Goal: Task Accomplishment & Management: Complete application form

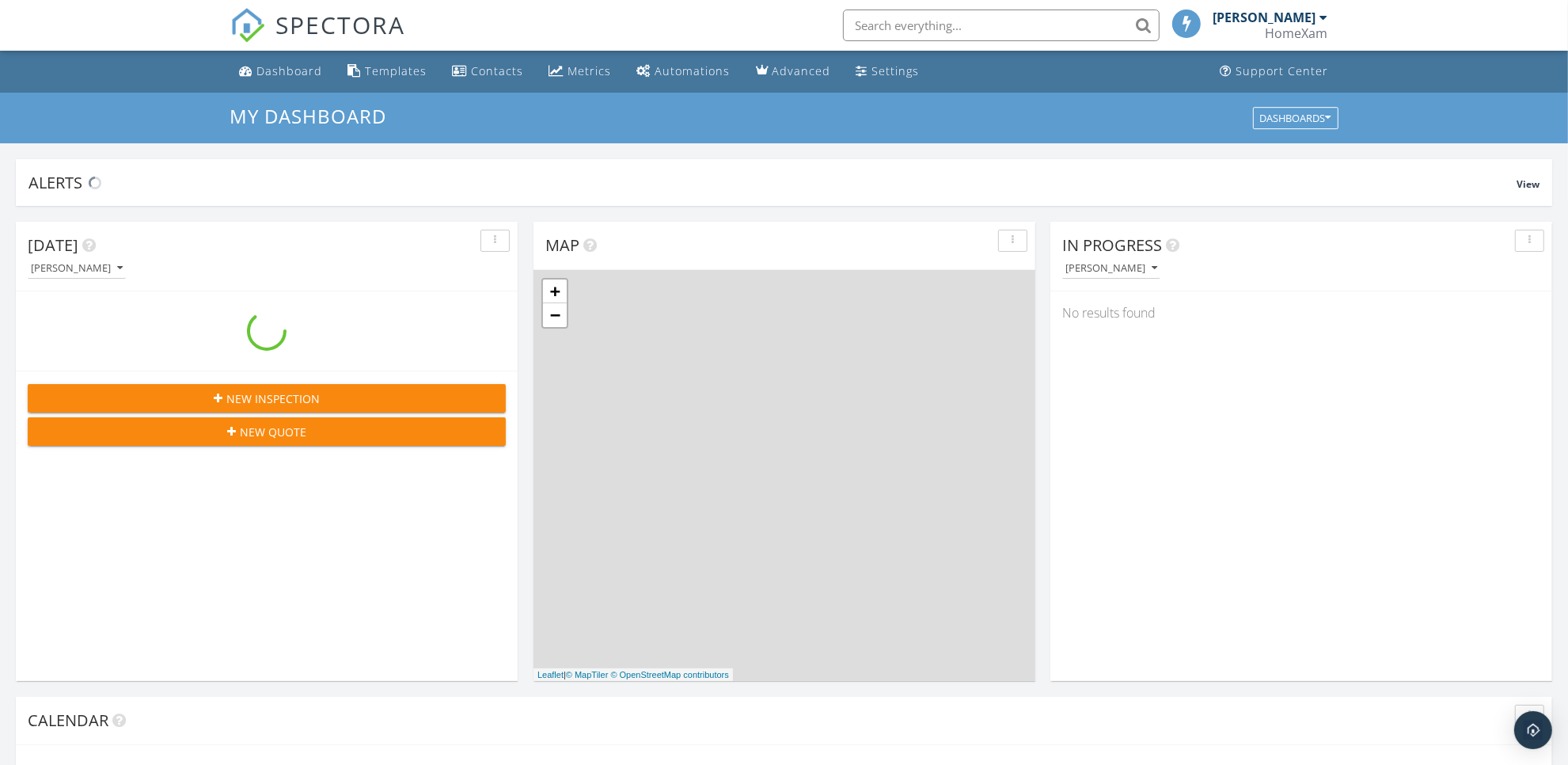
scroll to position [1471, 1599]
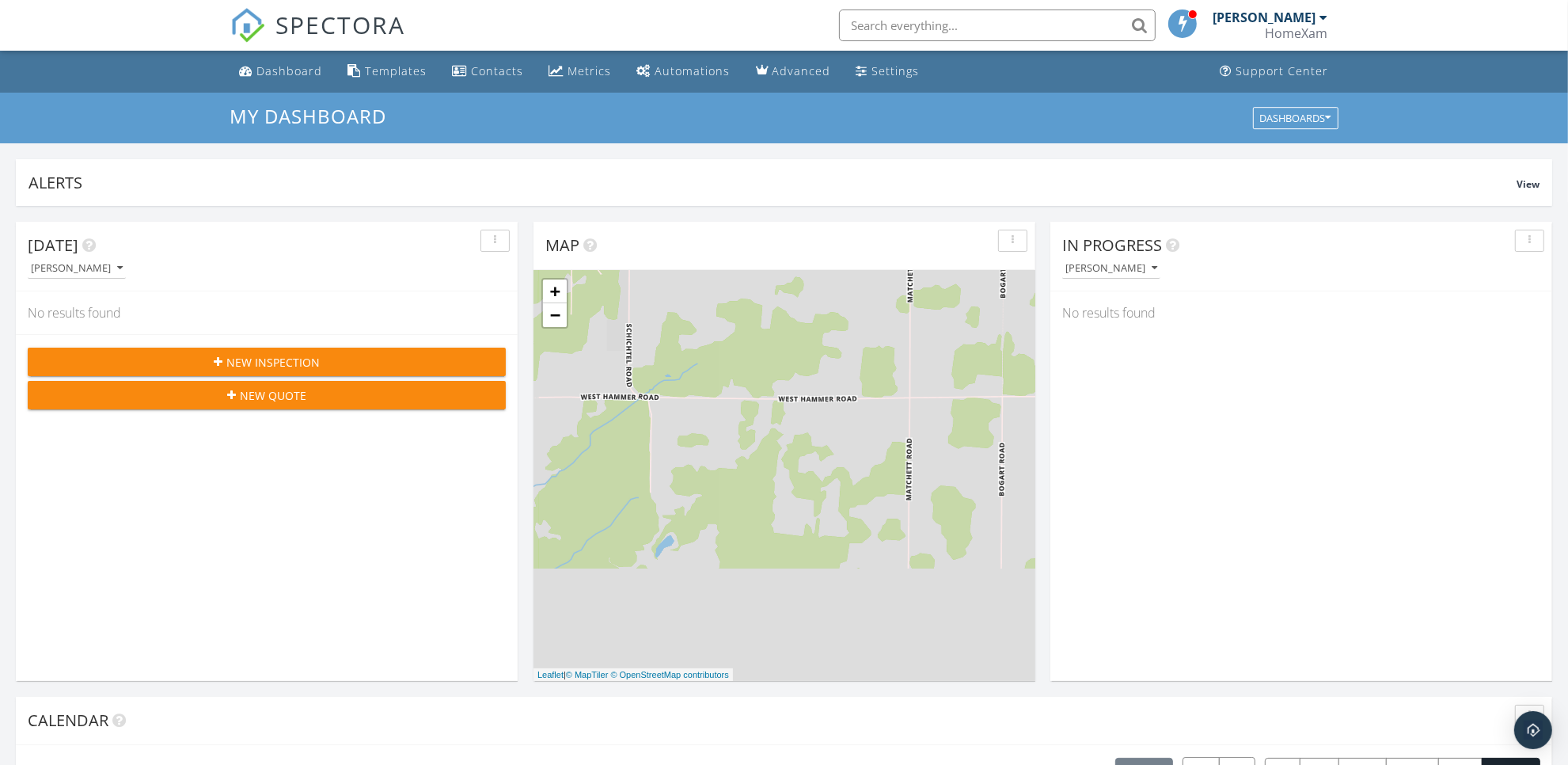
click at [171, 354] on div "New Inspection" at bounding box center [266, 362] width 453 height 17
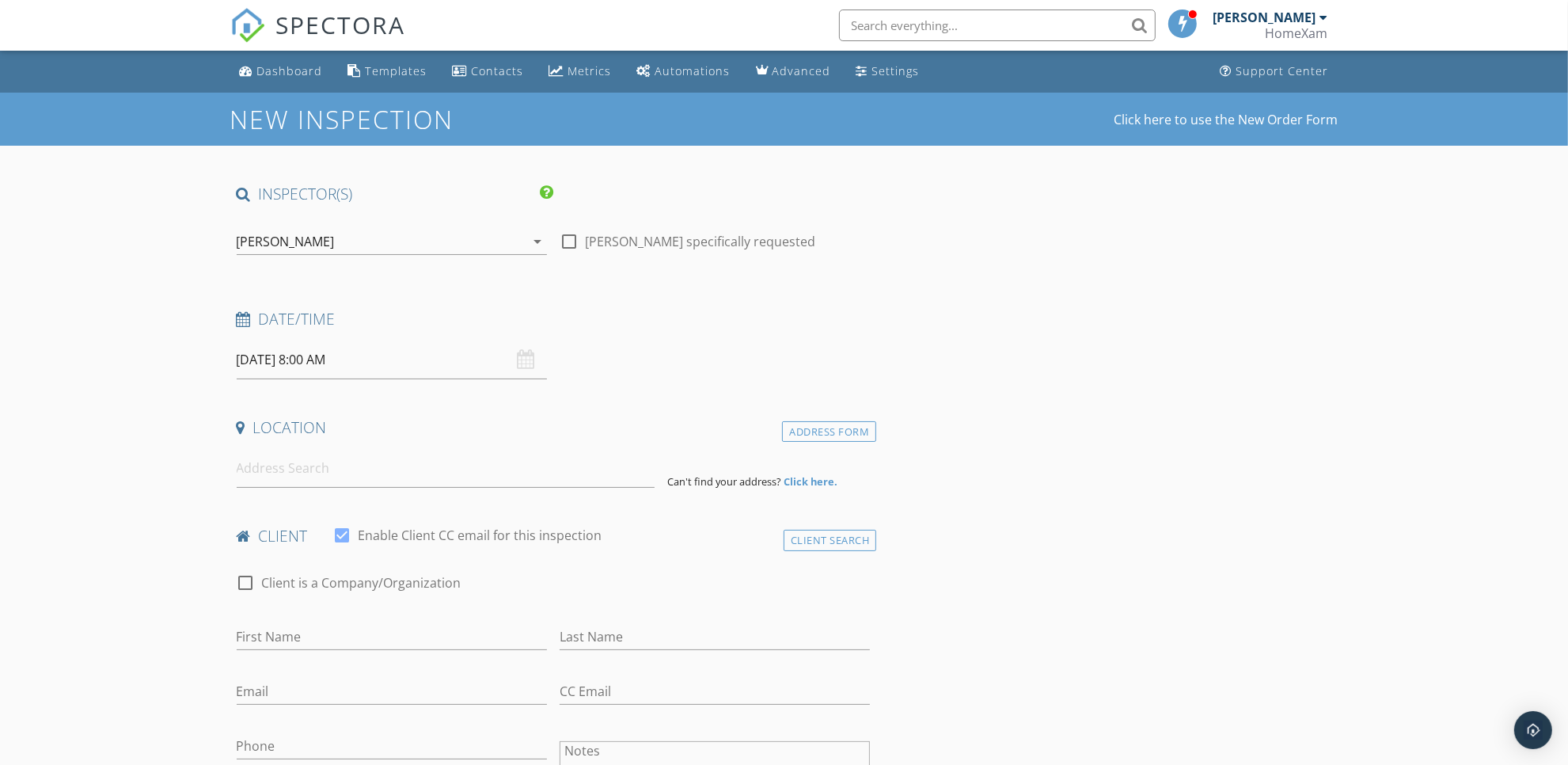
click at [383, 362] on input "09/30/2025 8:00 AM" at bounding box center [391, 359] width 310 height 38
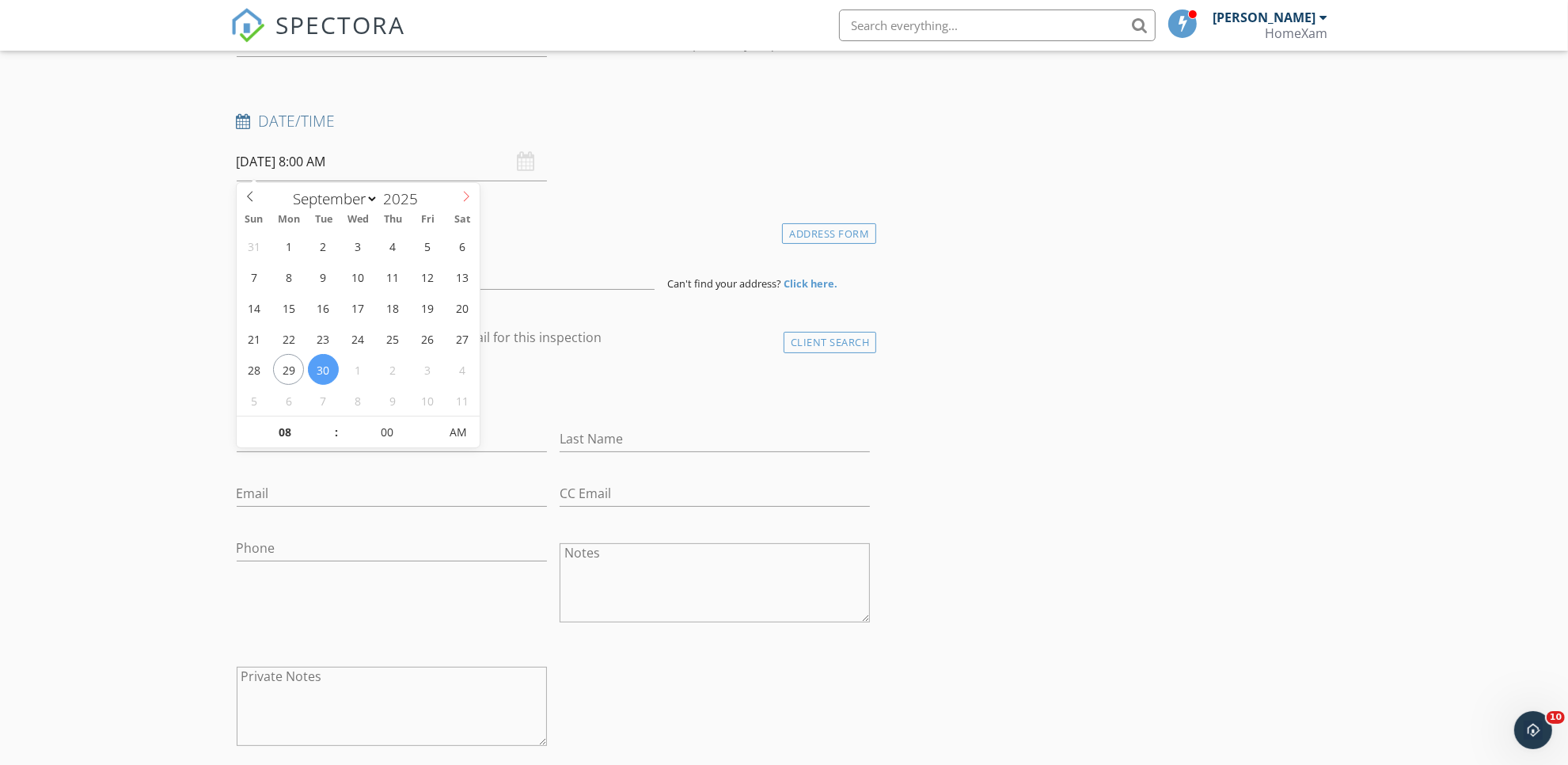
select select "9"
click at [467, 195] on icon at bounding box center [466, 196] width 11 height 11
type input "10/01/2025 8:00 AM"
type input "09"
type input "10/01/2025 9:00 AM"
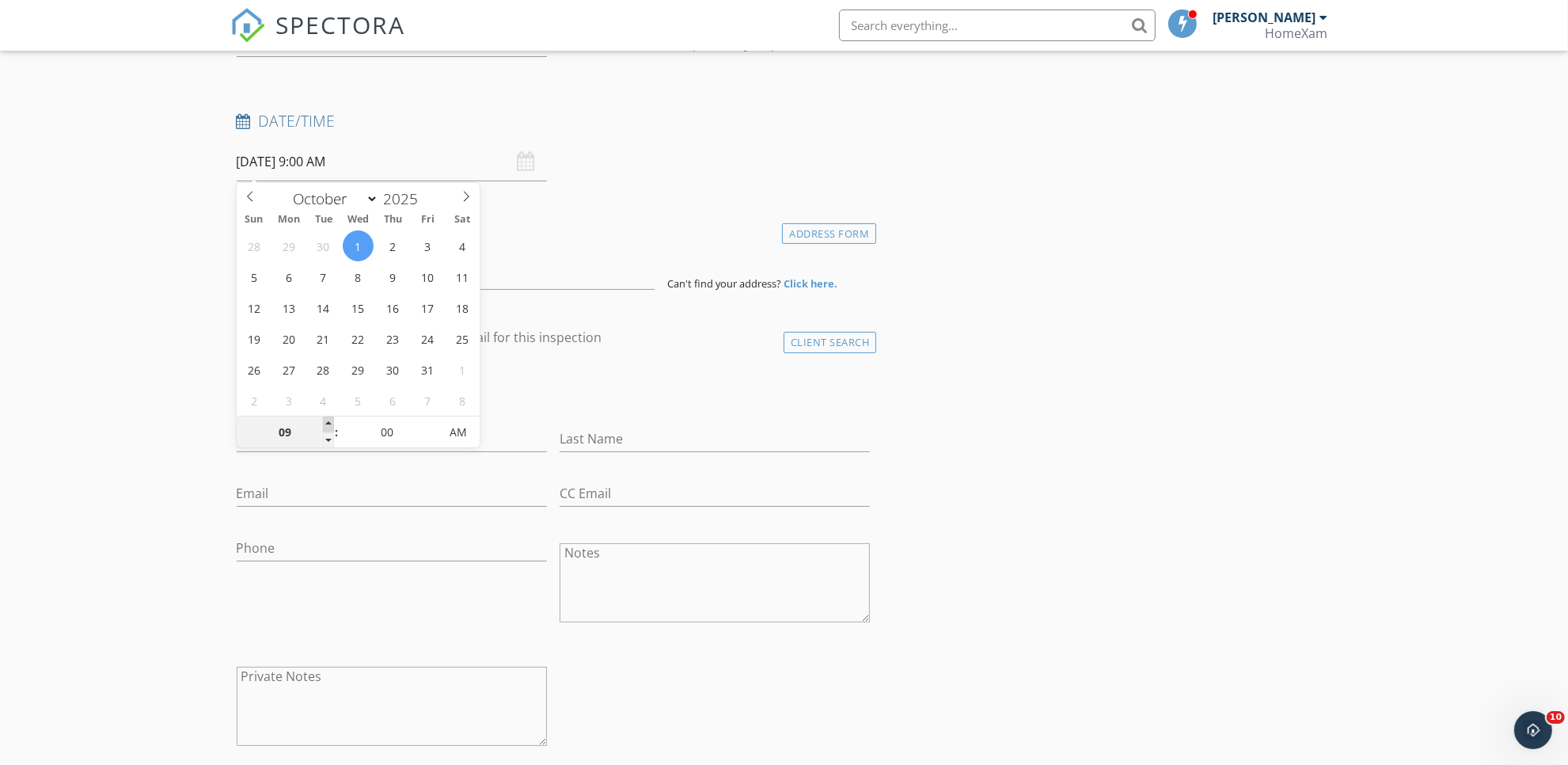
click at [327, 420] on span at bounding box center [329, 424] width 11 height 16
type input "10"
type input "[DATE] 10:00 AM"
click at [327, 420] on span at bounding box center [329, 424] width 11 height 16
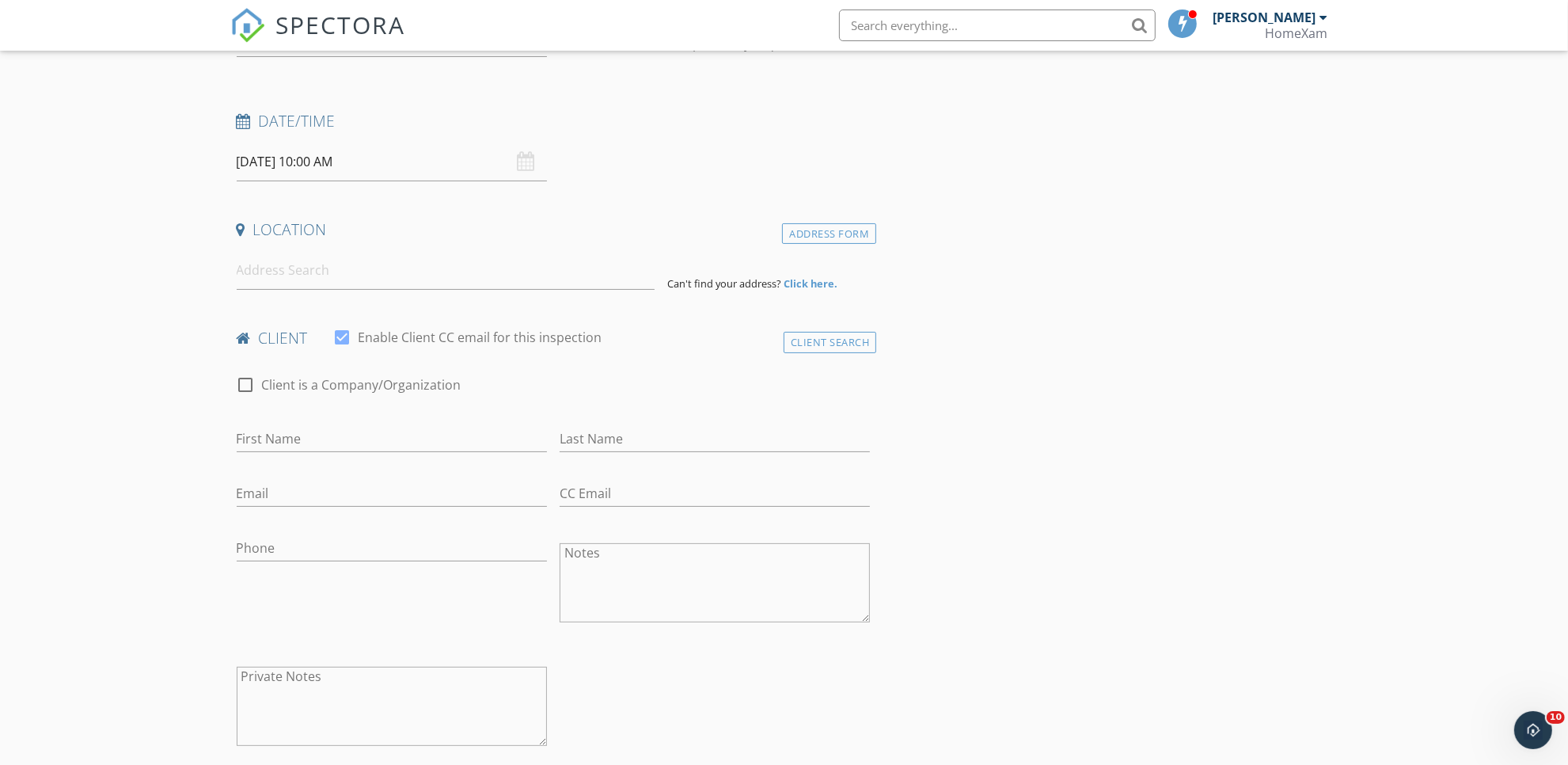
click at [524, 382] on div "check_box_outline_blank Client is a Company/Organization" at bounding box center [553, 392] width 634 height 41
click at [366, 442] on input "First Name" at bounding box center [391, 439] width 310 height 26
type input "[PERSON_NAME]"
type input "[EMAIL_ADDRESS][DOMAIN_NAME]"
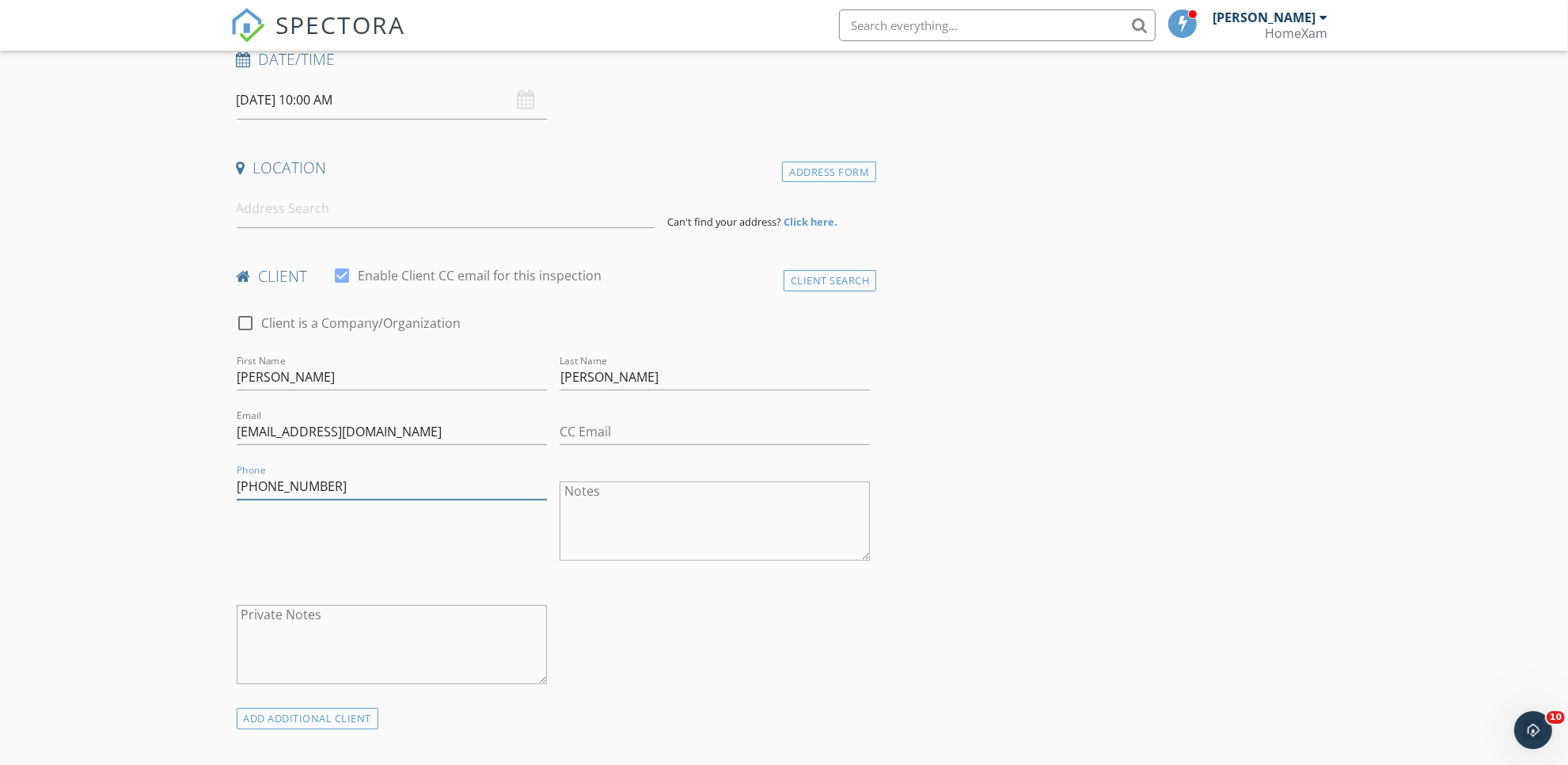
scroll to position [593, 0]
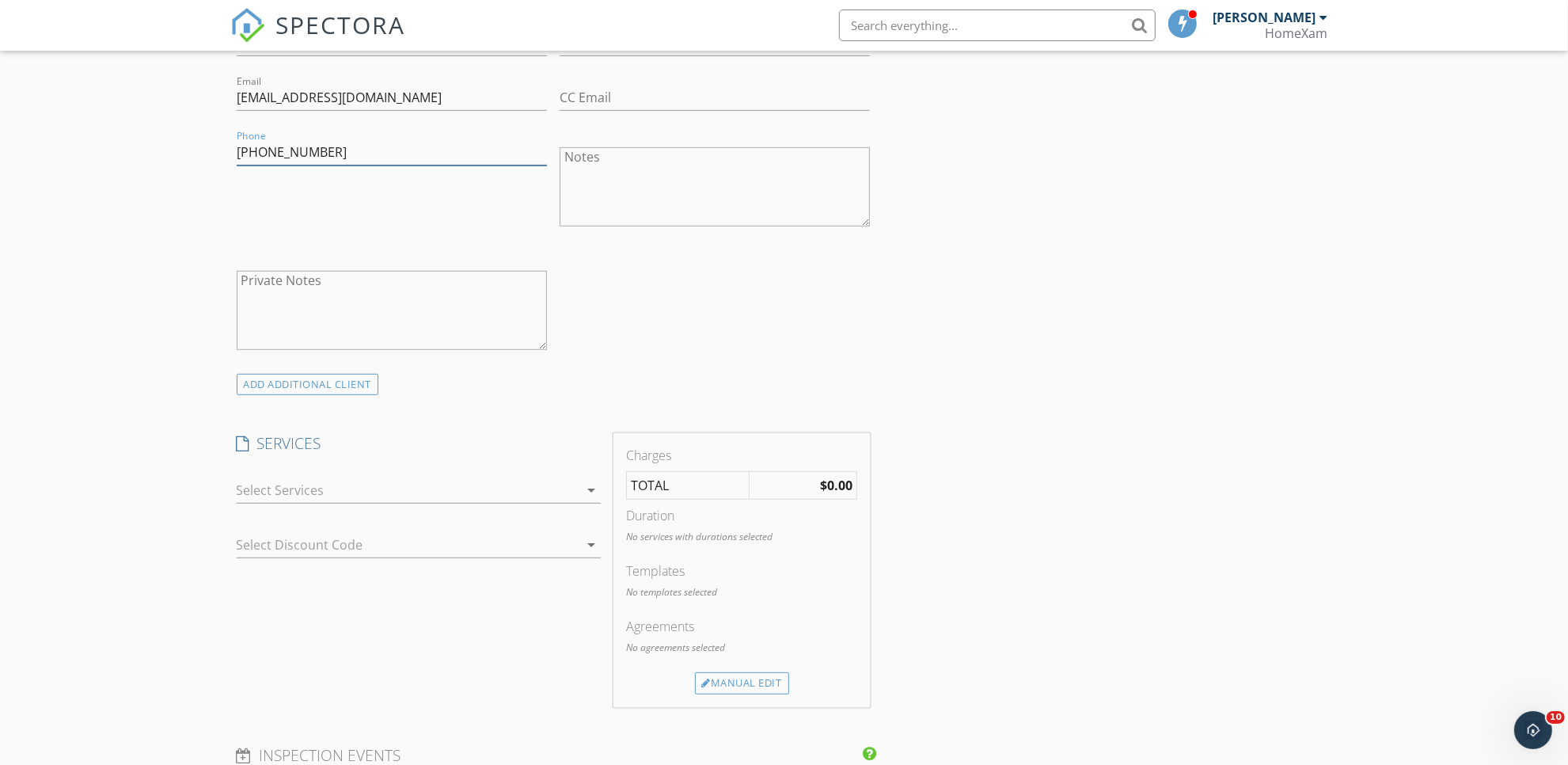
type input "[PHONE_NUMBER]"
click at [355, 479] on div at bounding box center [407, 490] width 342 height 26
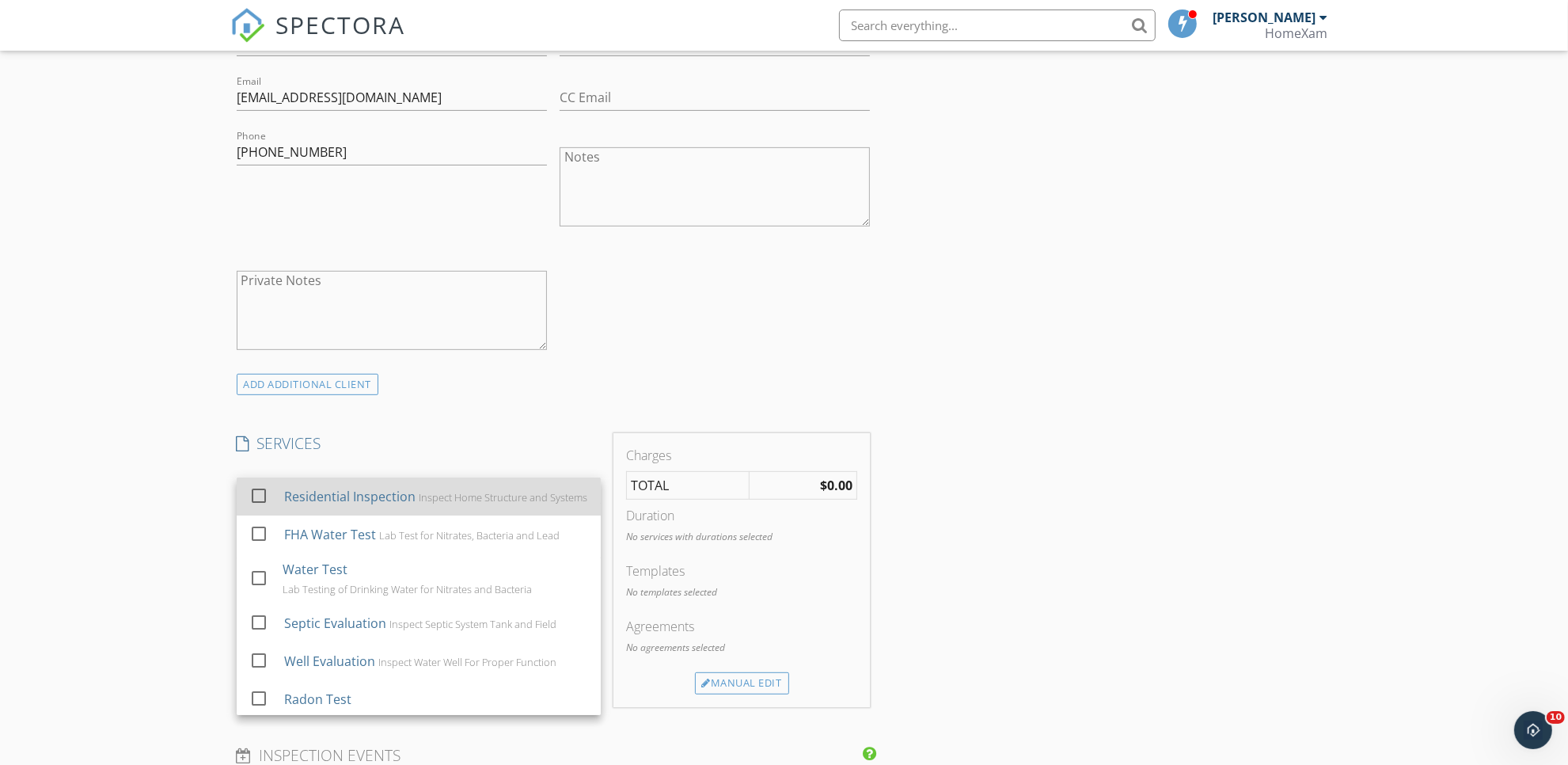
click at [256, 504] on div at bounding box center [259, 496] width 27 height 27
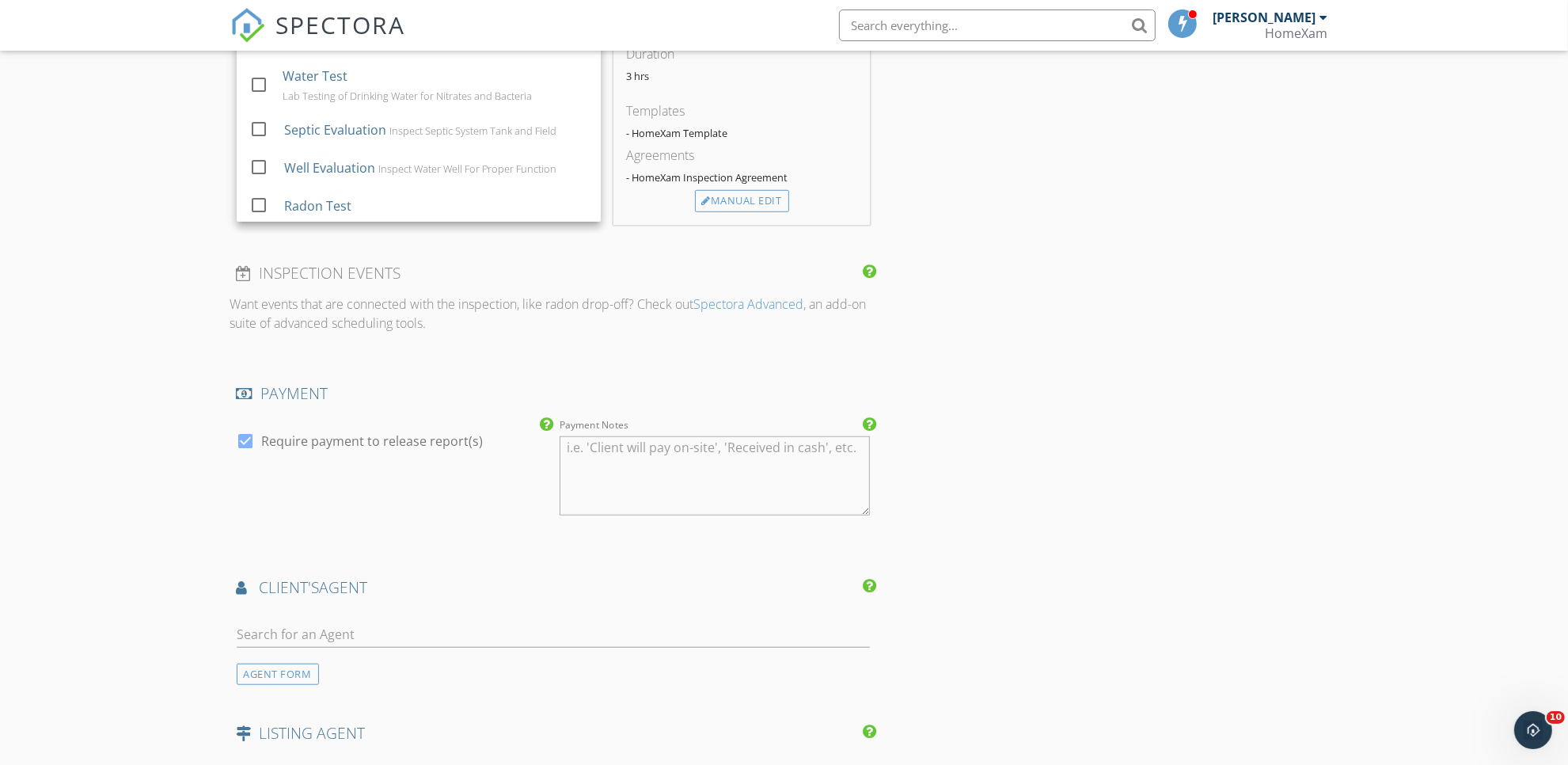
scroll to position [1088, 0]
click at [472, 631] on input "text" at bounding box center [553, 633] width 634 height 26
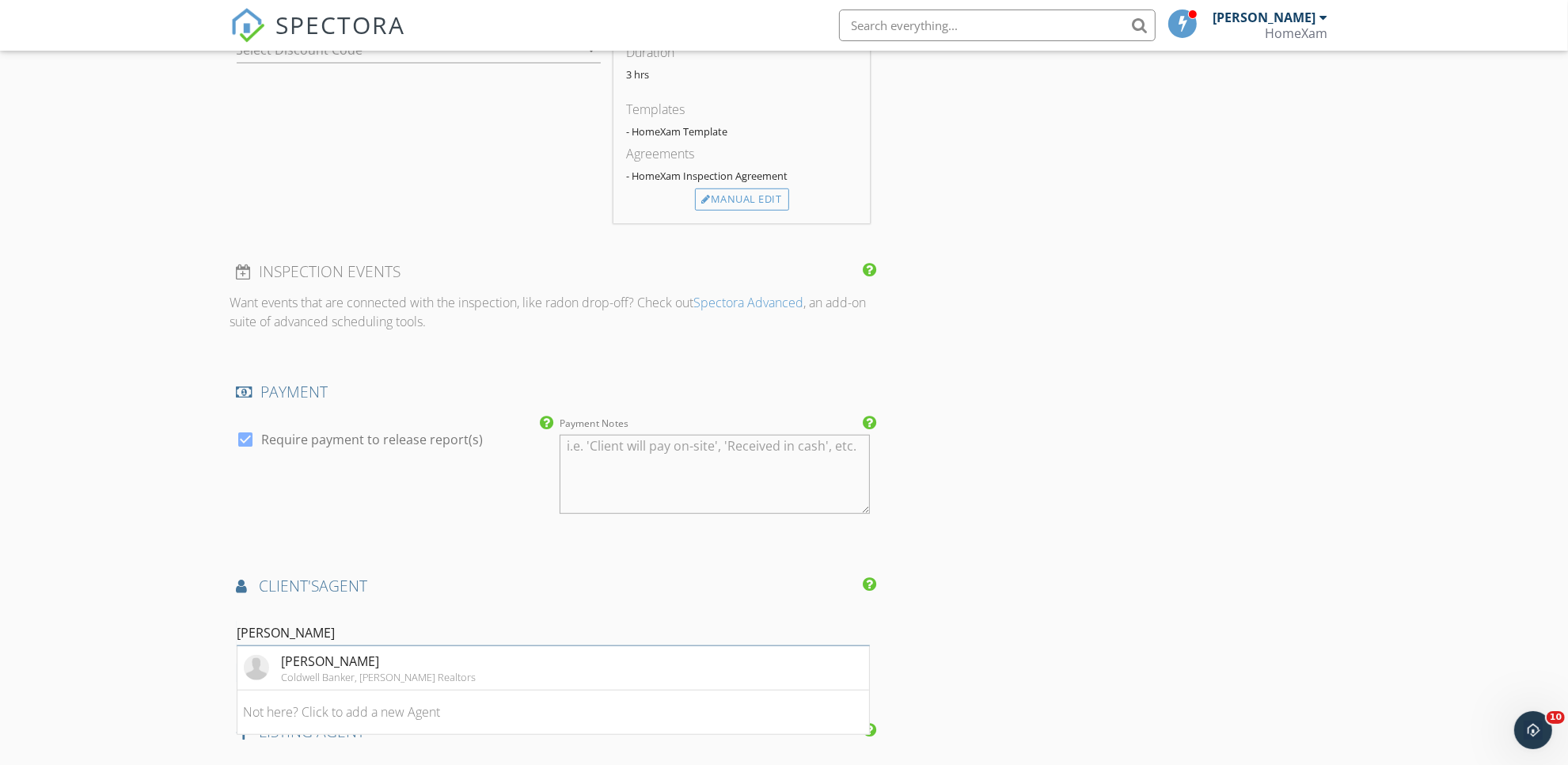
type input "doug"
click at [340, 669] on div "[PERSON_NAME]" at bounding box center [379, 661] width 195 height 19
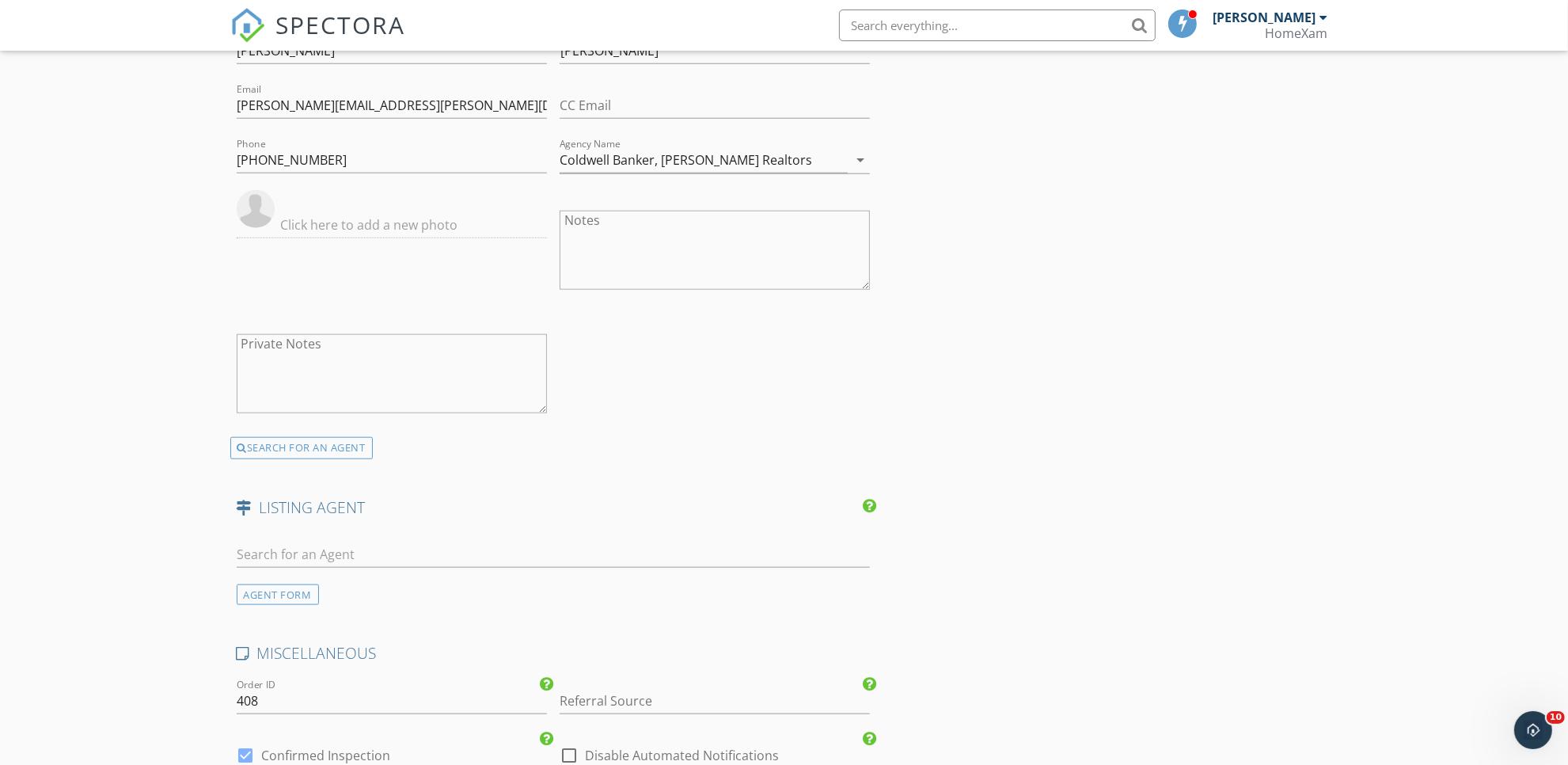
scroll to position [1781, 0]
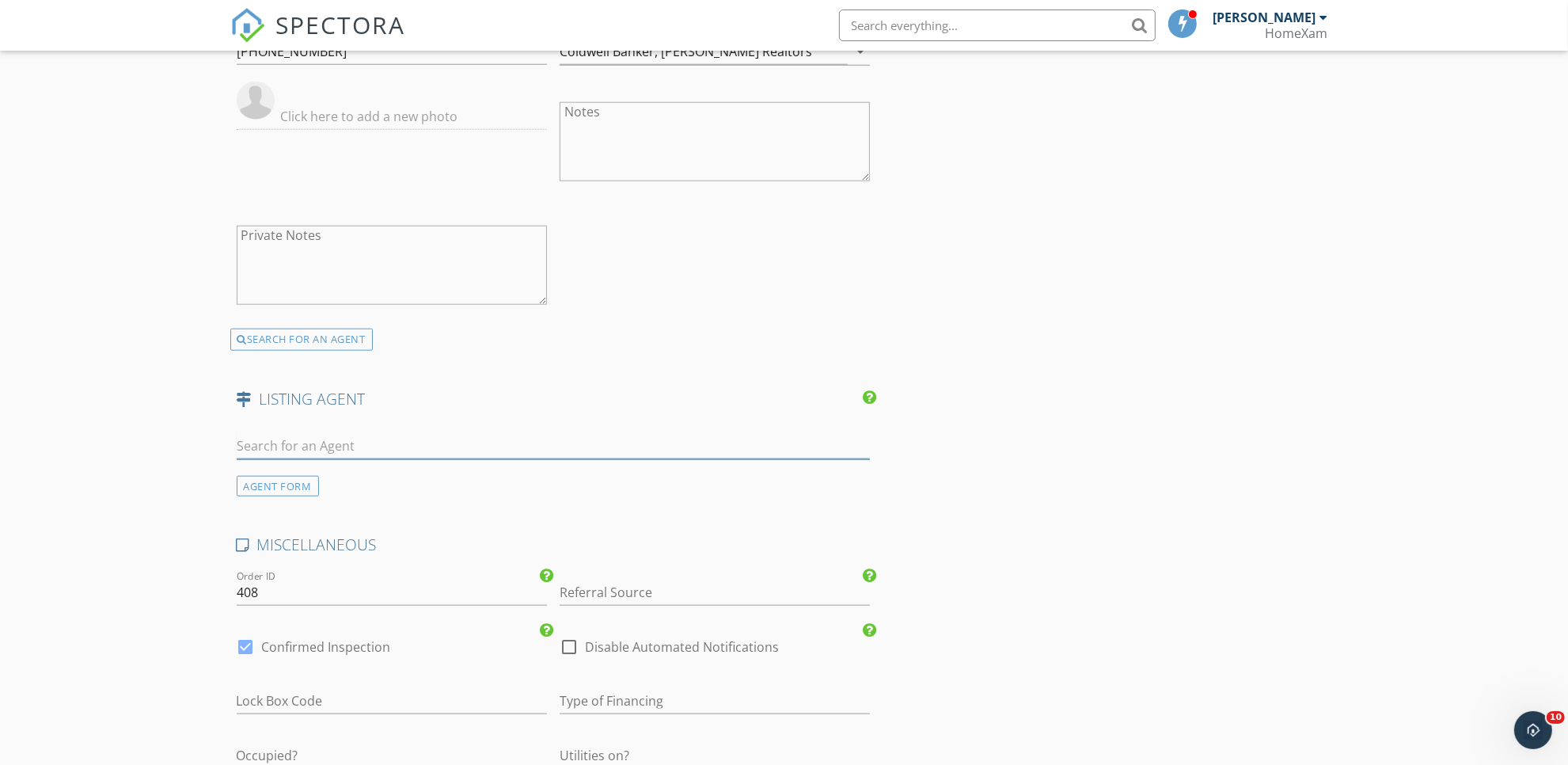
click at [314, 447] on input "text" at bounding box center [553, 446] width 634 height 26
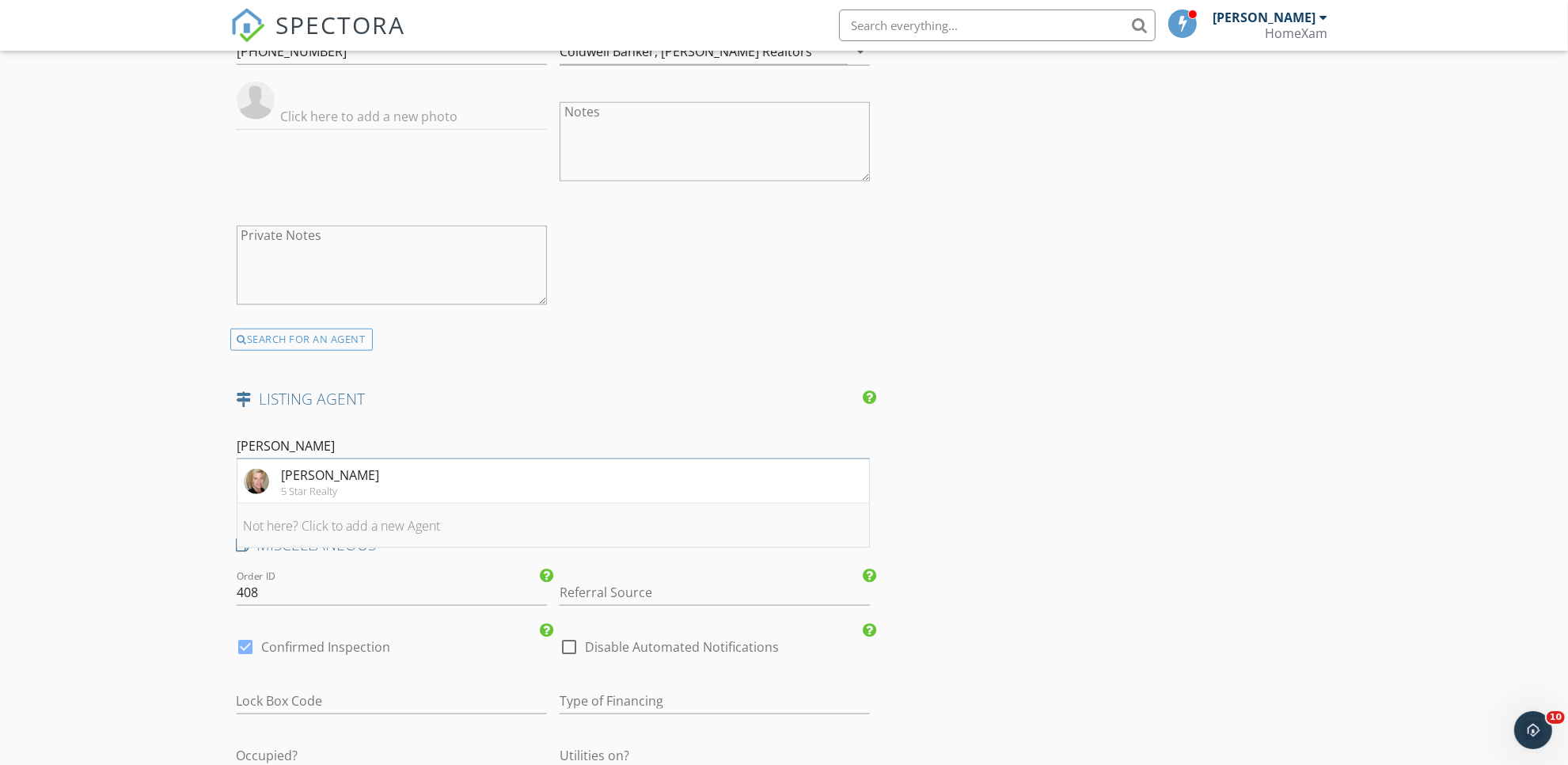
type input "lisa"
click at [345, 521] on li "Not here? Click to add a new Agent" at bounding box center [553, 525] width 633 height 44
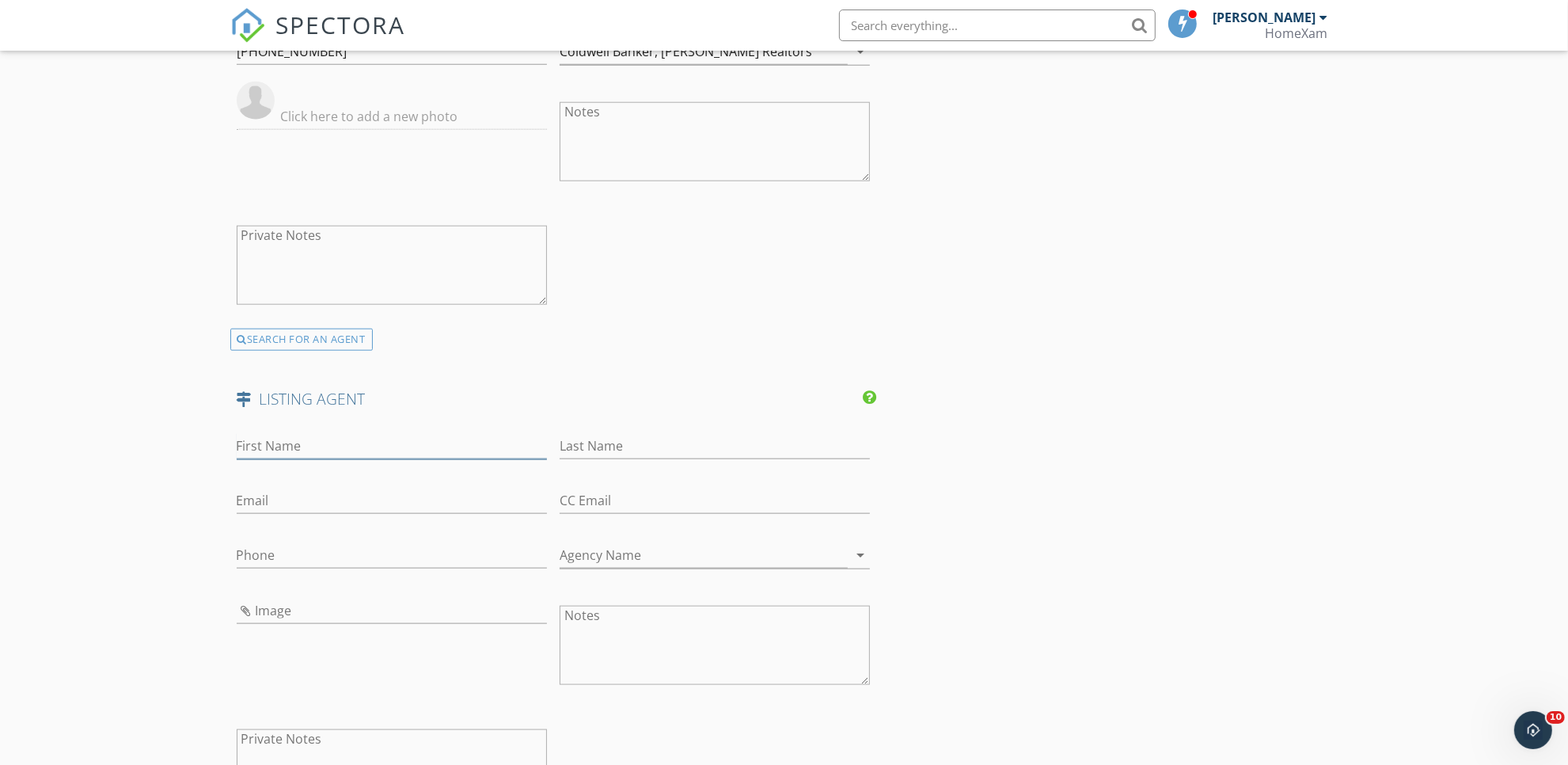
click at [319, 440] on input "First Name" at bounding box center [391, 446] width 310 height 26
type input "Lisa"
type input "Hall"
type input "[PERSON_NAME][EMAIL_ADDRESS][DOMAIN_NAME]"
type input "4"
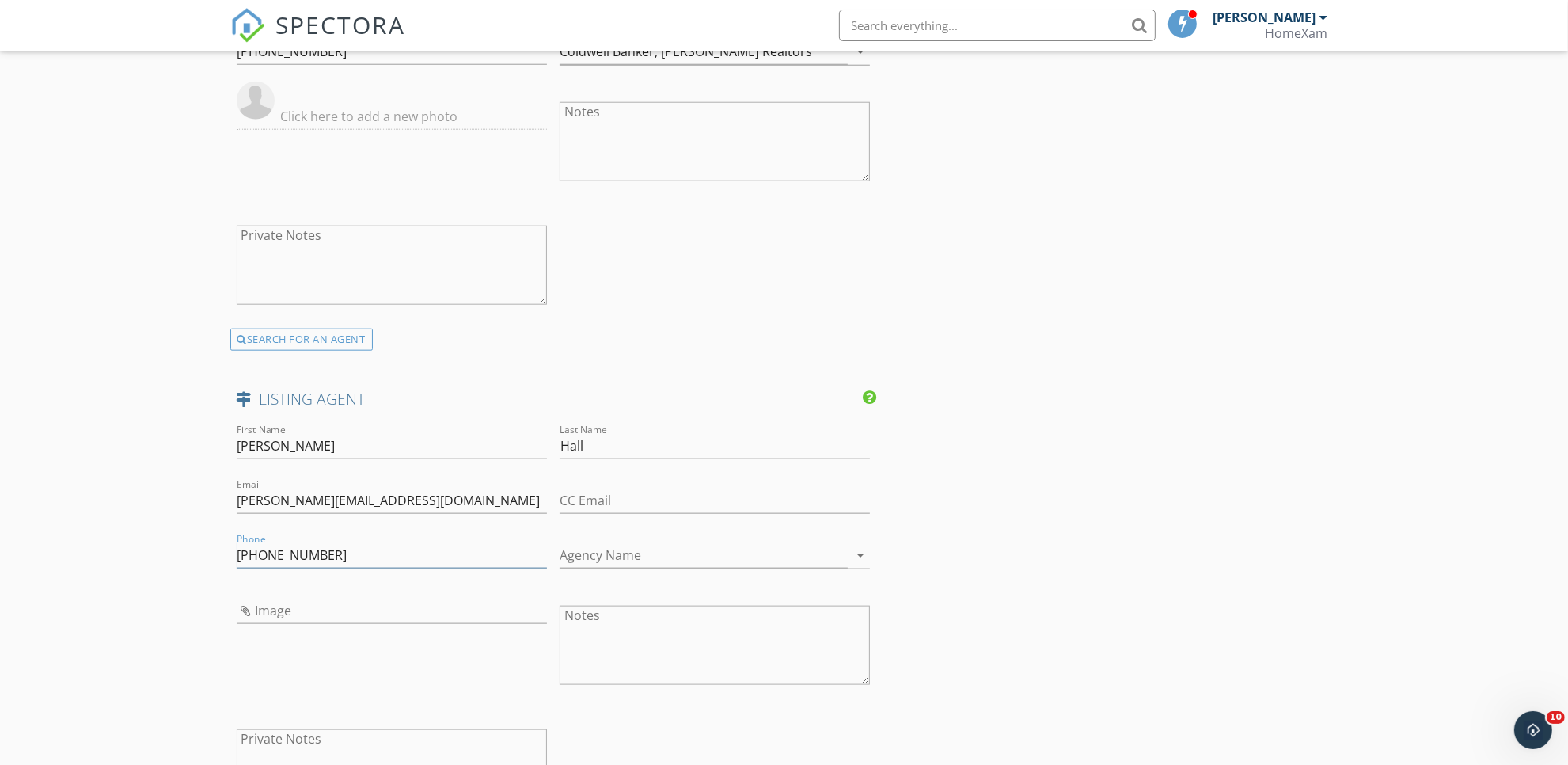
type input "[PHONE_NUMBER]"
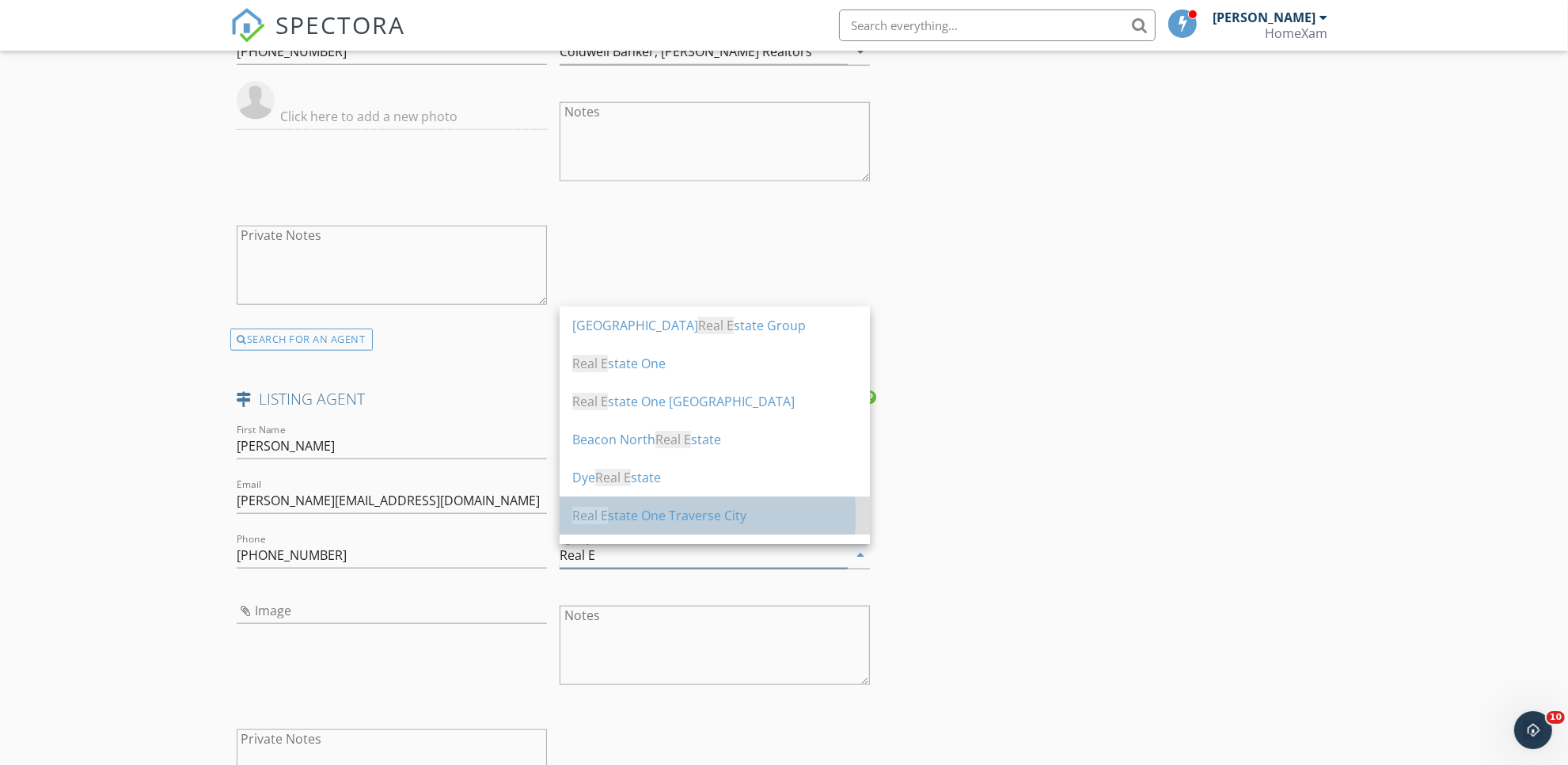
click at [675, 519] on div "Real E state One Traverse City" at bounding box center [715, 516] width 285 height 19
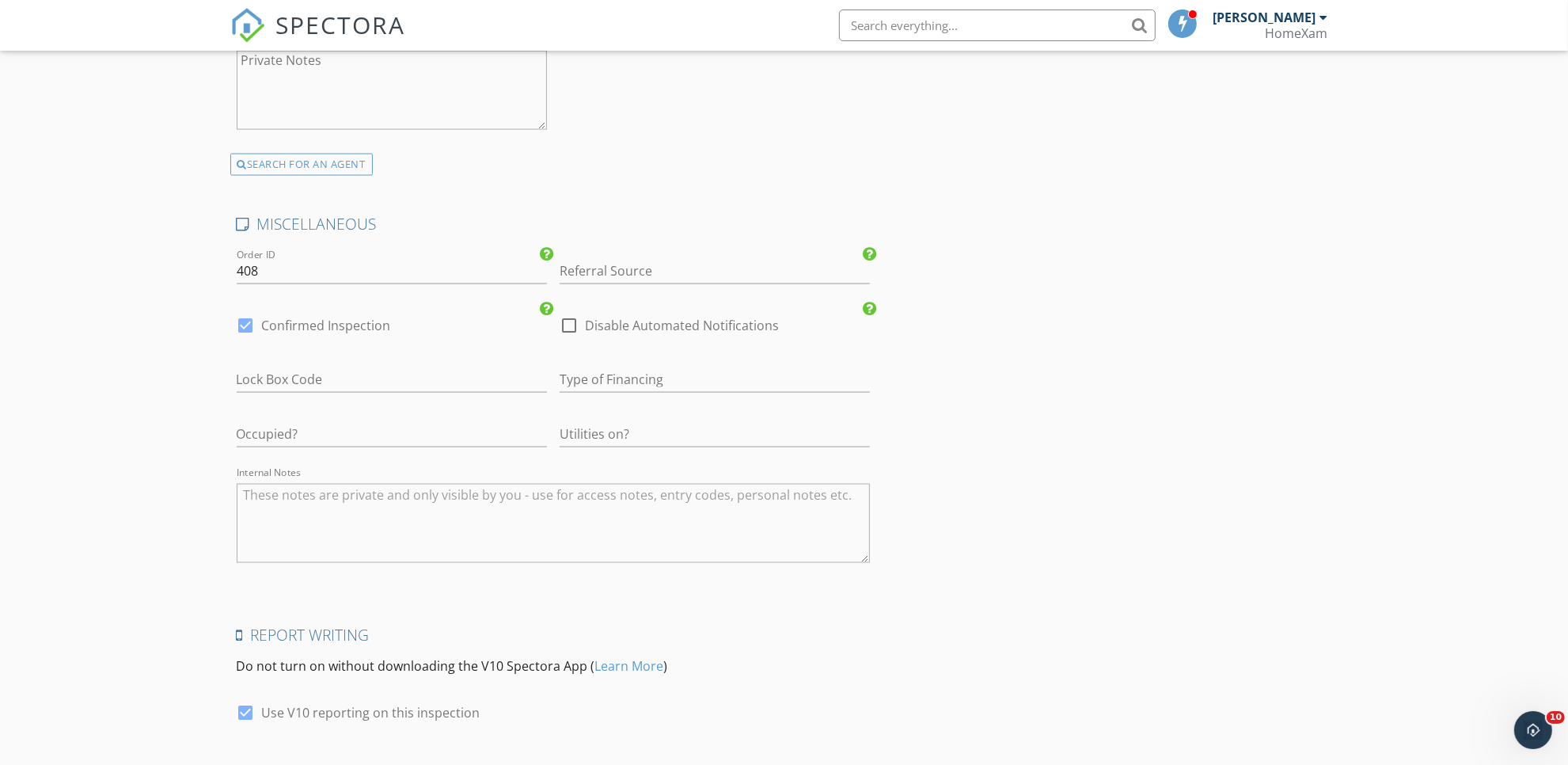
scroll to position [2474, 0]
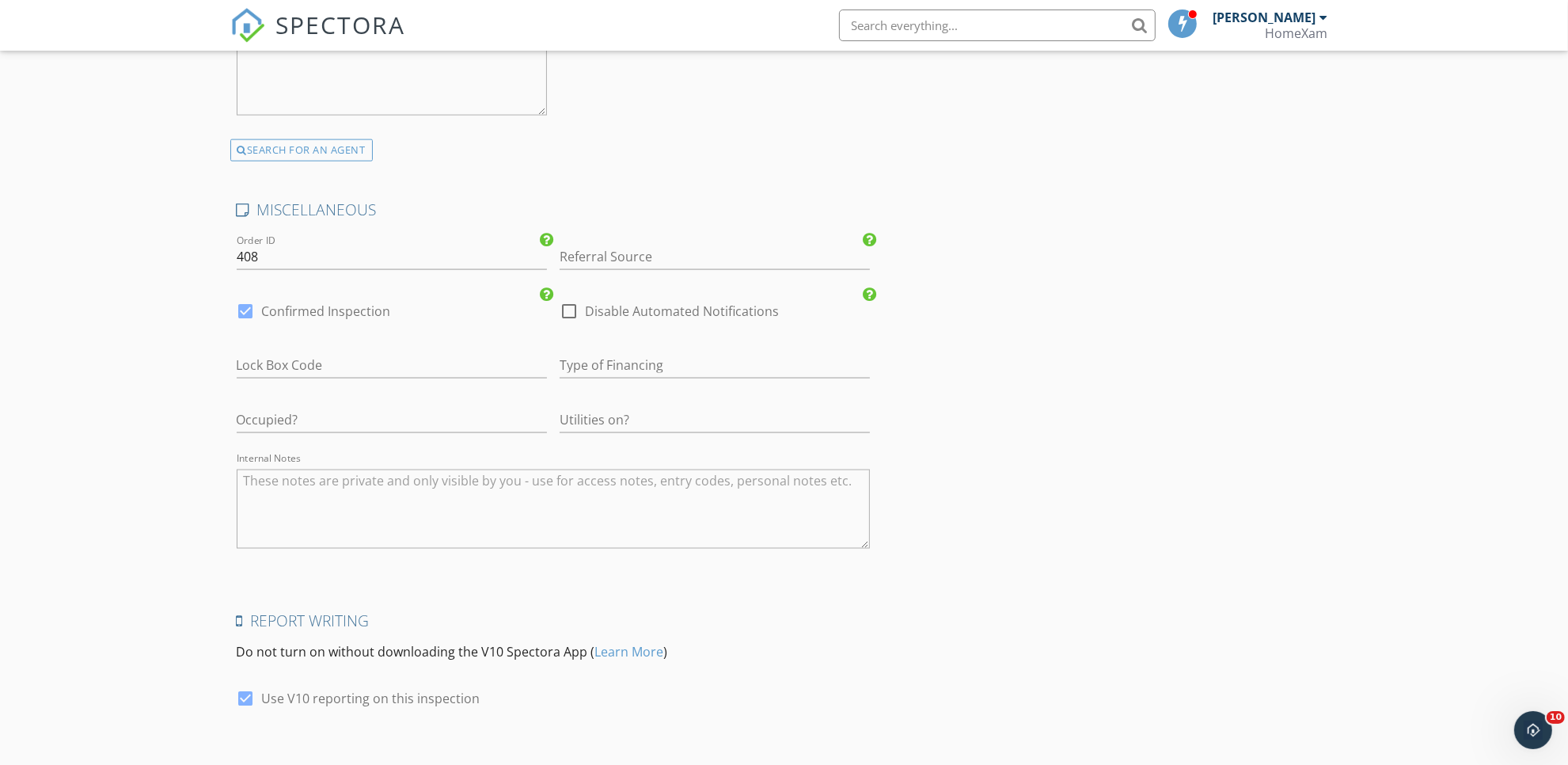
type input "Real Estate [GEOGRAPHIC_DATA]"
click at [318, 360] on input "number" at bounding box center [391, 365] width 310 height 26
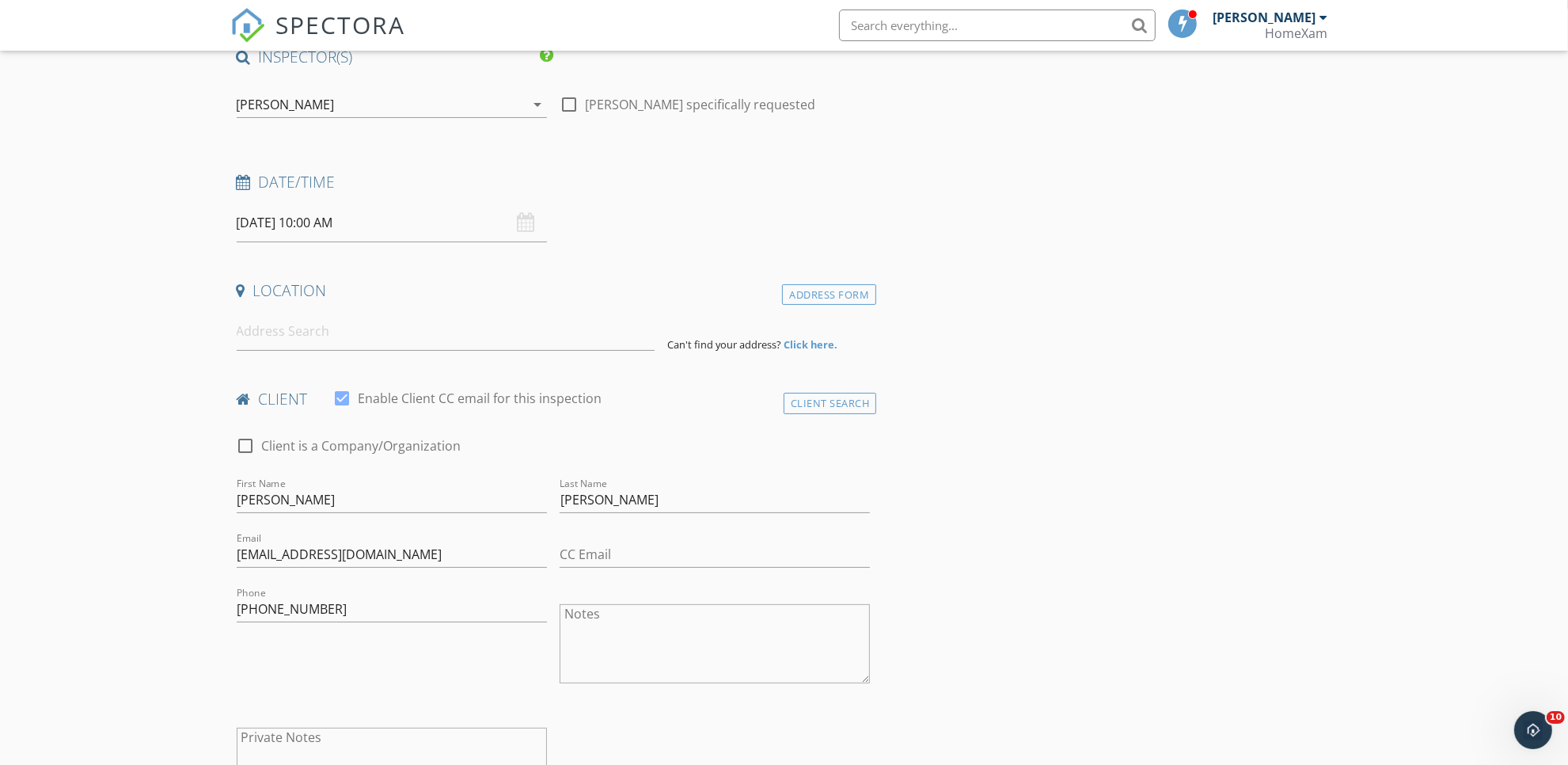
scroll to position [0, 0]
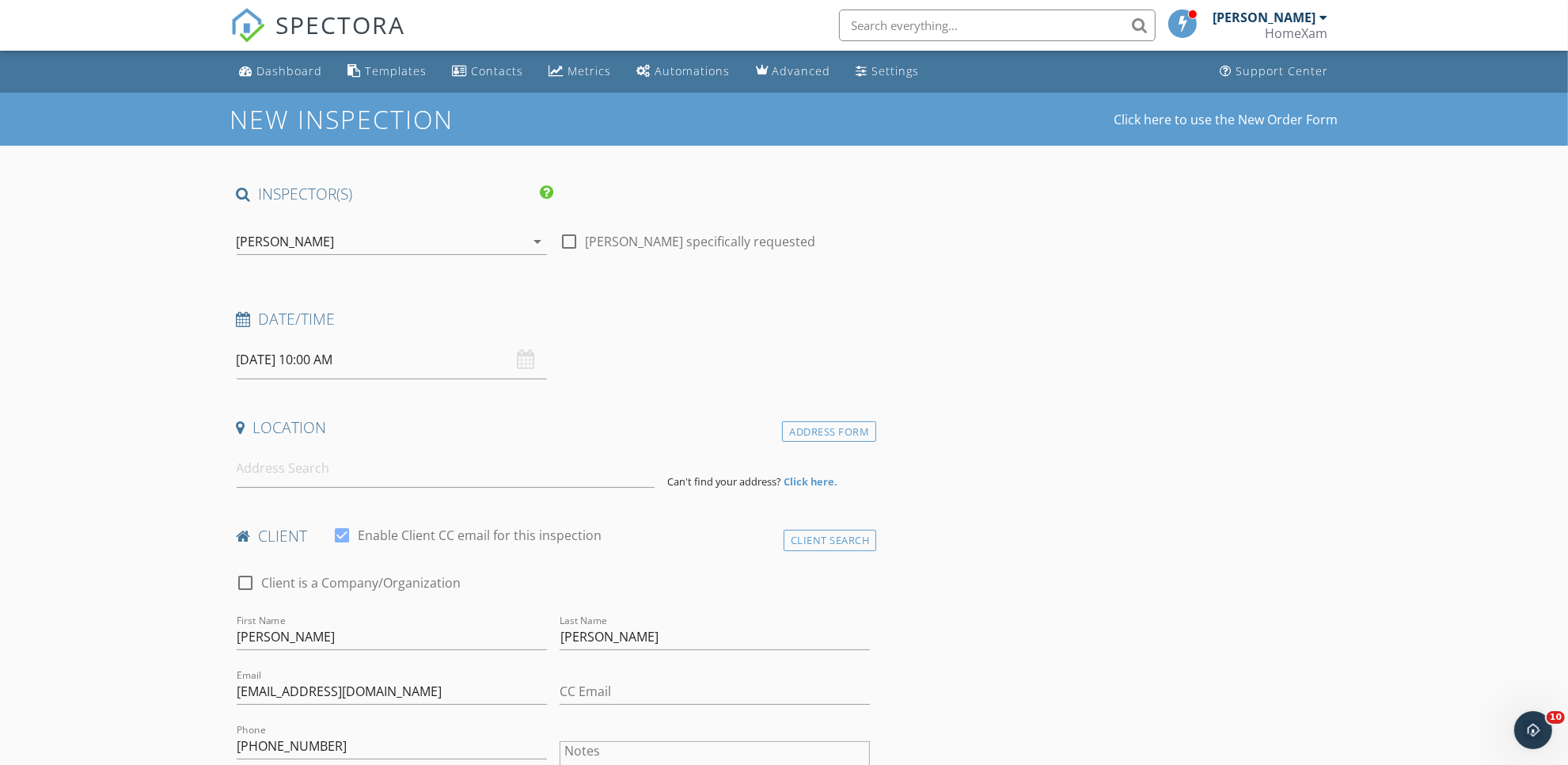
type input "0721"
click at [287, 454] on input at bounding box center [445, 468] width 418 height 38
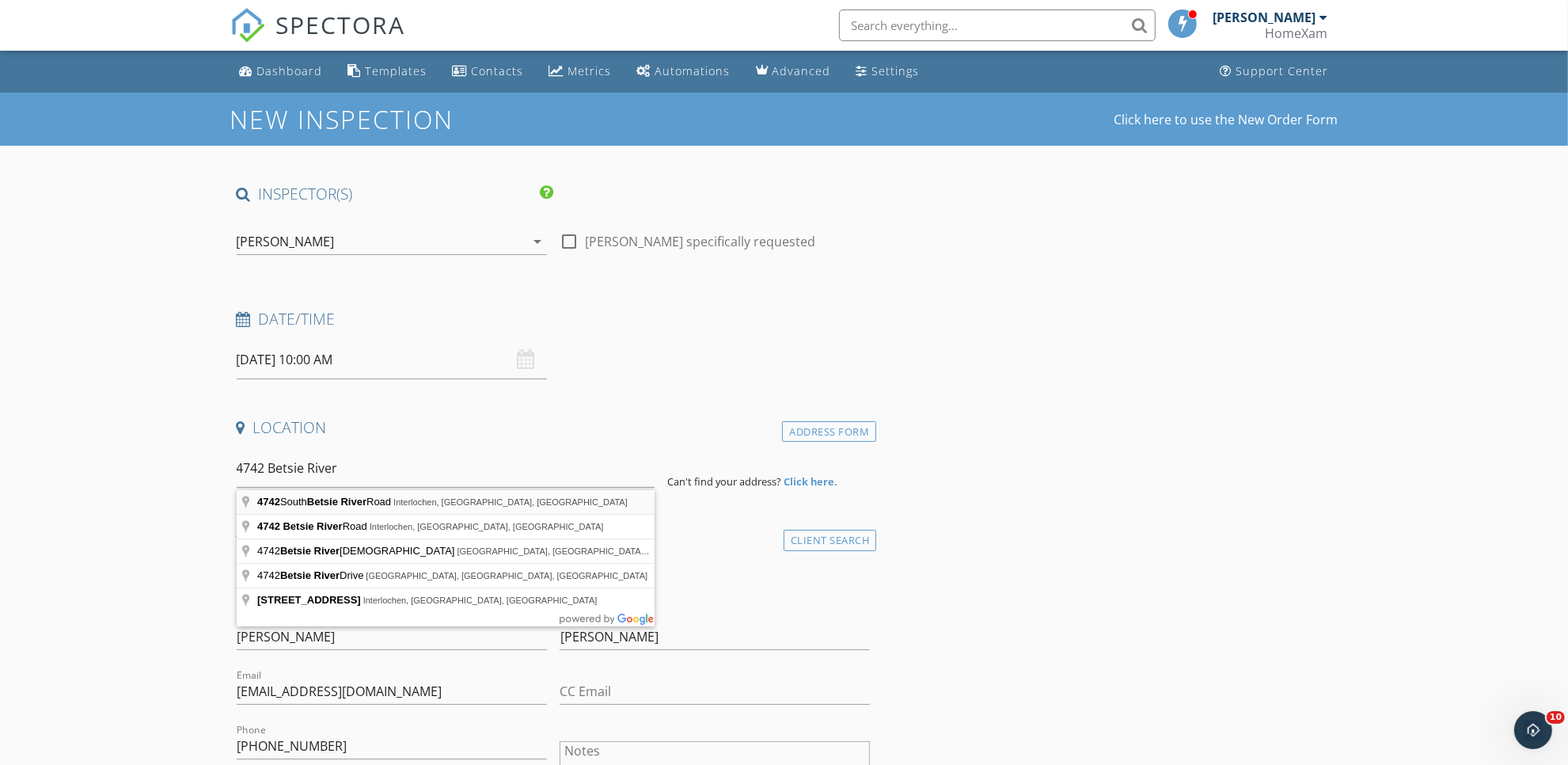
type input "4742 South Betsie River Road, Interlochen, MI, USA"
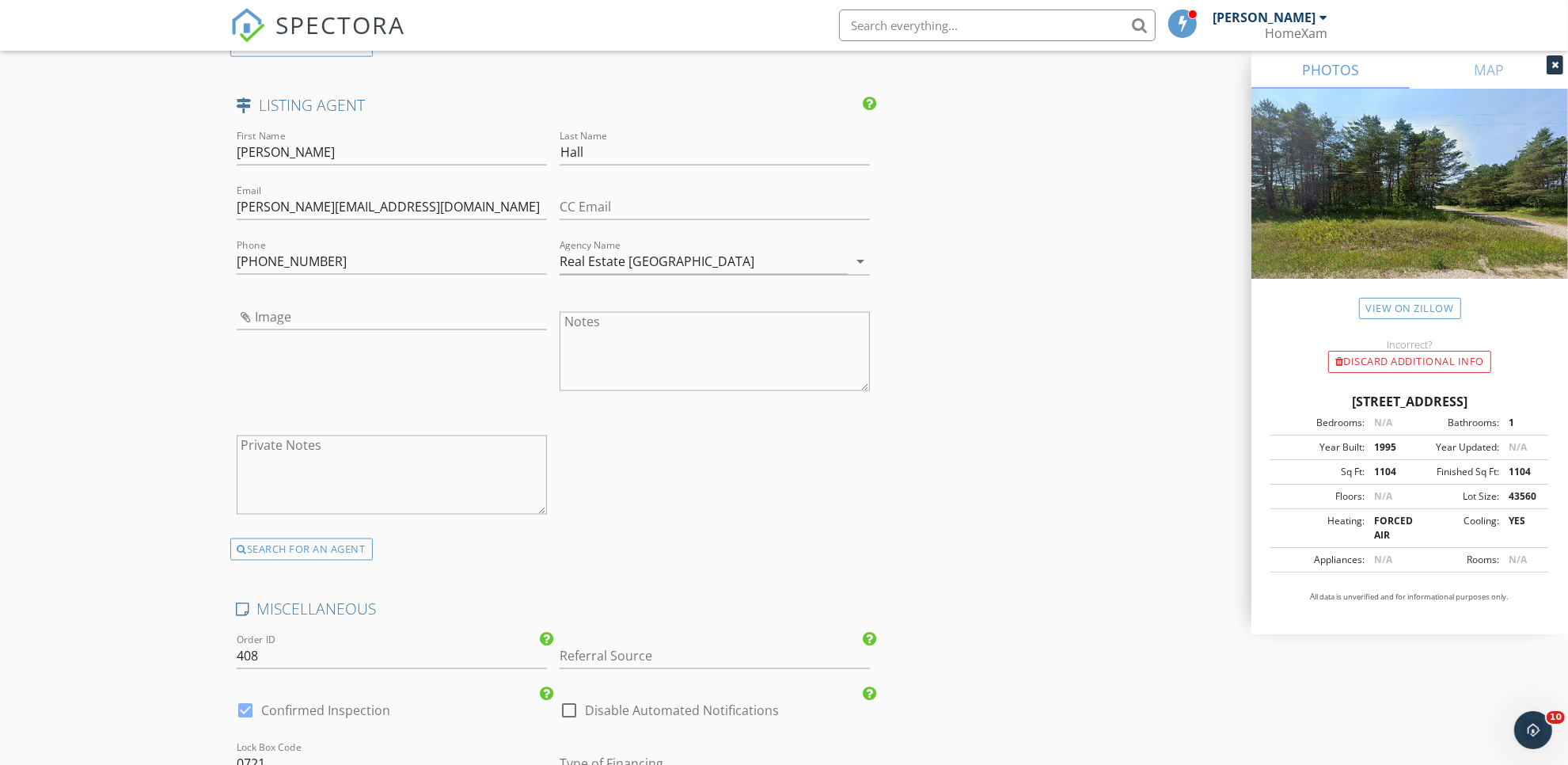
scroll to position [2906, 0]
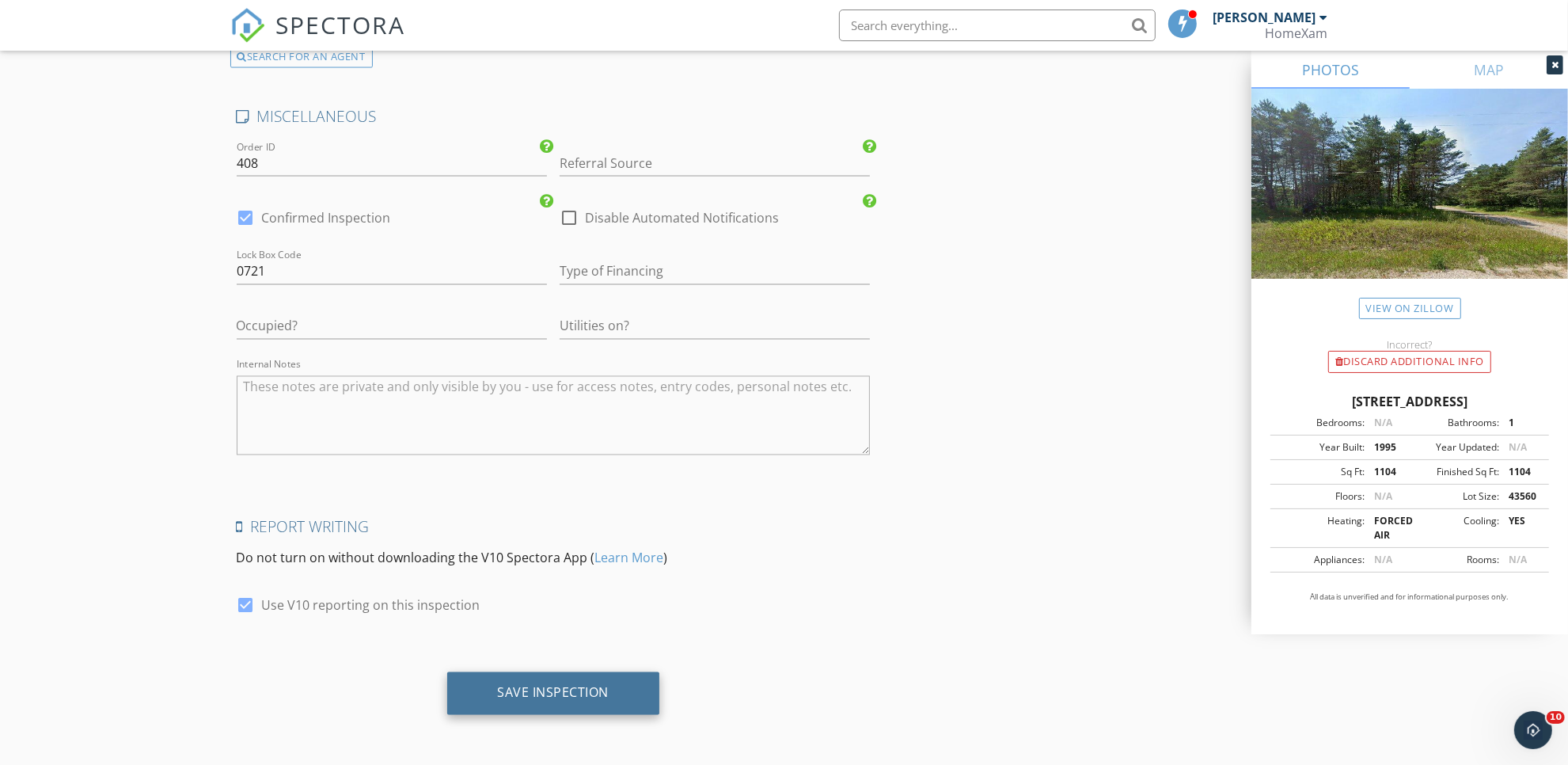
click at [630, 702] on div "Save Inspection" at bounding box center [554, 693] width 213 height 42
